Goal: Transaction & Acquisition: Purchase product/service

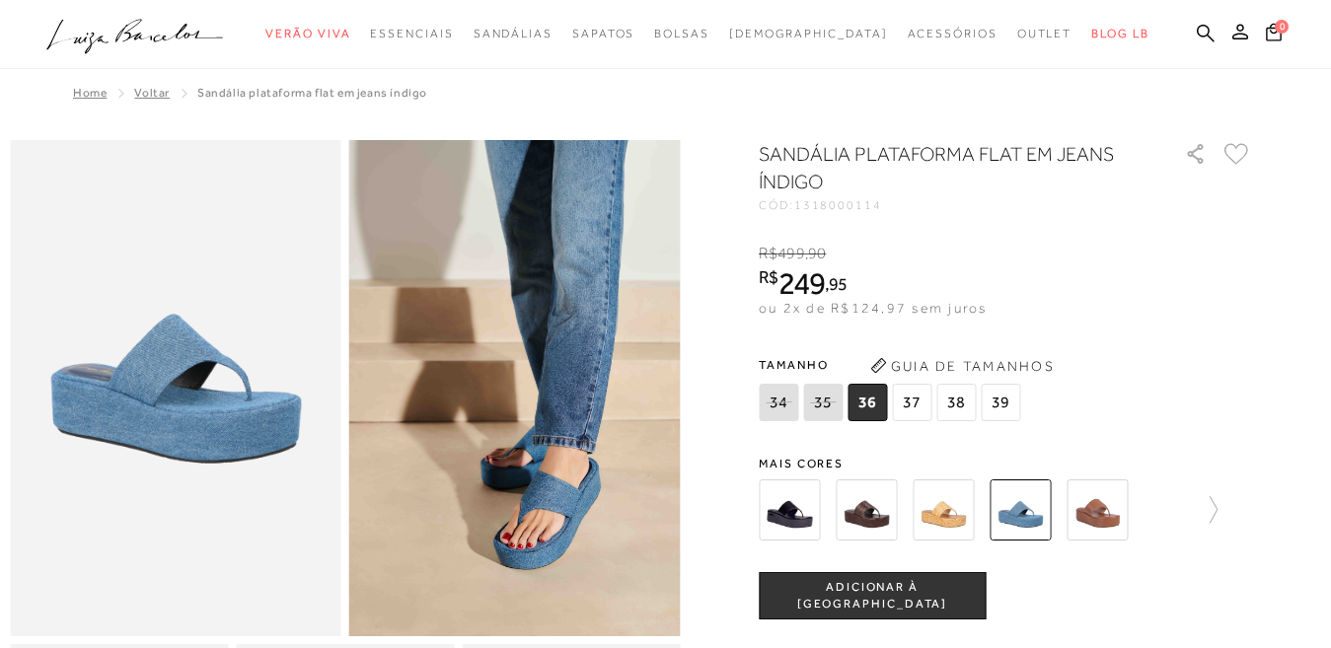
click at [863, 519] on img at bounding box center [866, 509] width 61 height 61
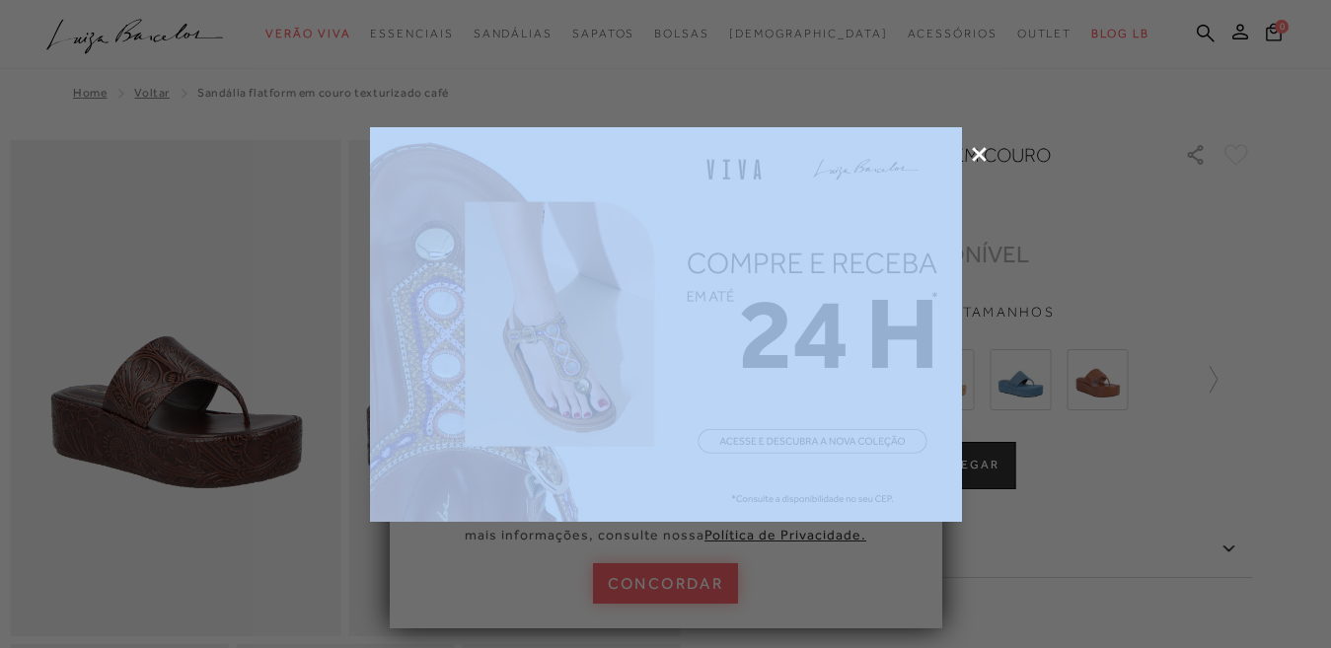
drag, startPoint x: 976, startPoint y: 144, endPoint x: 973, endPoint y: 154, distance: 10.3
click at [973, 154] on div at bounding box center [665, 324] width 1331 height 648
click at [980, 153] on icon at bounding box center [979, 154] width 15 height 15
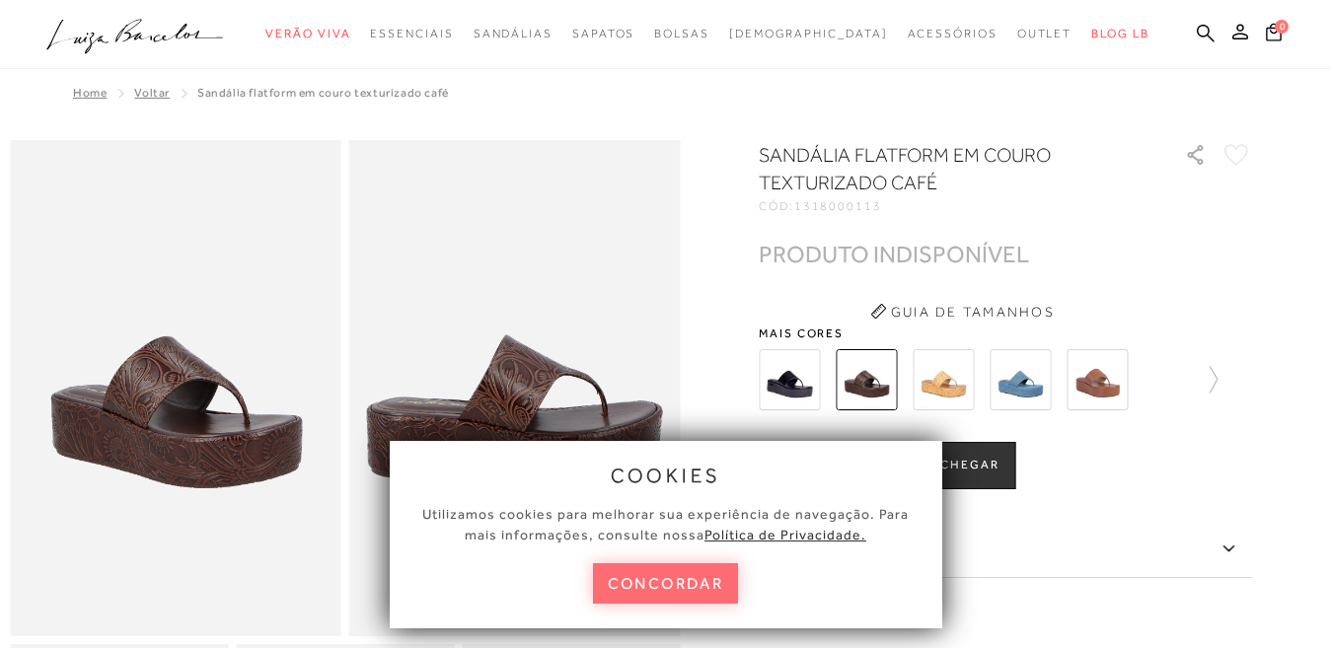
click at [699, 592] on button "concordar" at bounding box center [666, 583] width 146 height 40
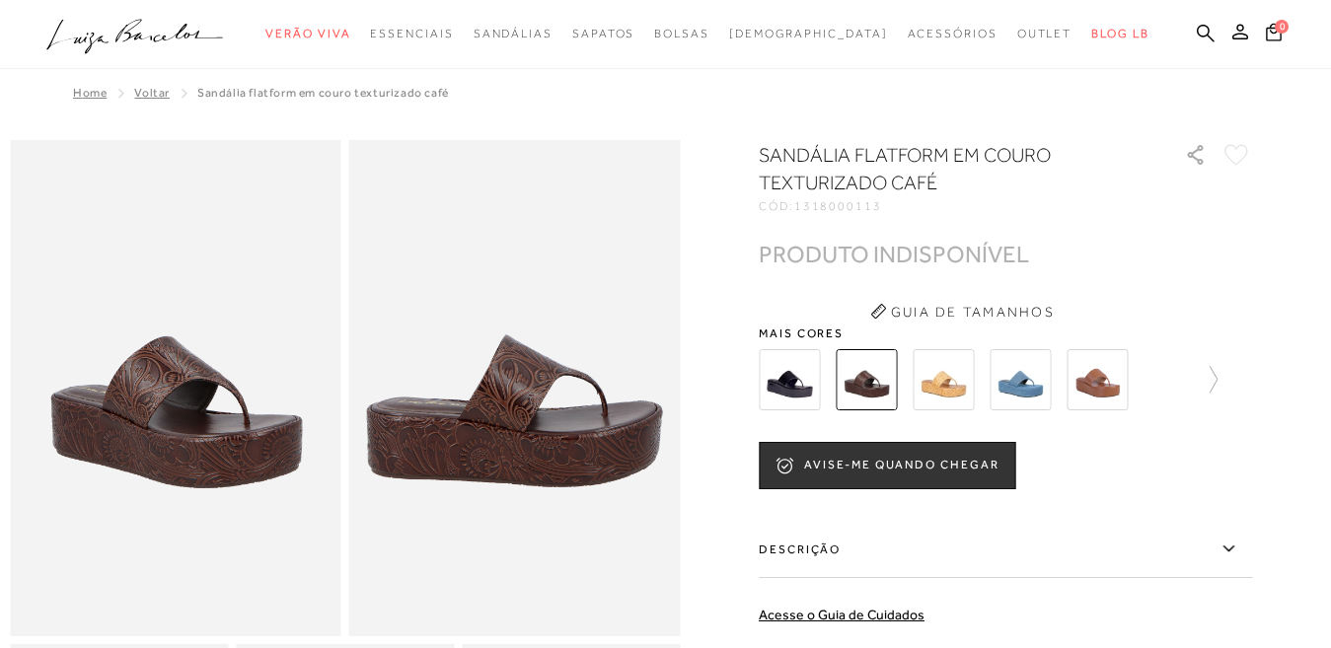
click at [1093, 382] on img at bounding box center [1096, 379] width 61 height 61
